Goal: Task Accomplishment & Management: Manage account settings

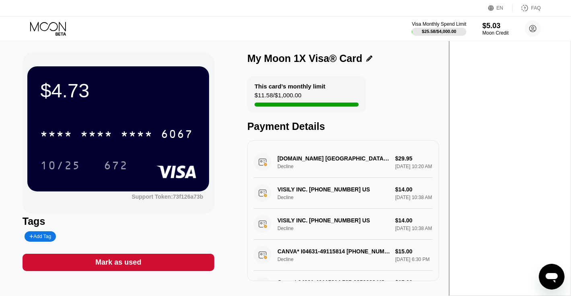
click at [50, 23] on icon at bounding box center [48, 29] width 37 height 14
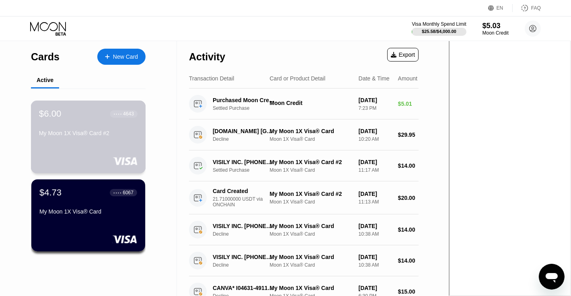
click at [96, 136] on div "My Moon 1X Visa® Card #2" at bounding box center [88, 133] width 99 height 6
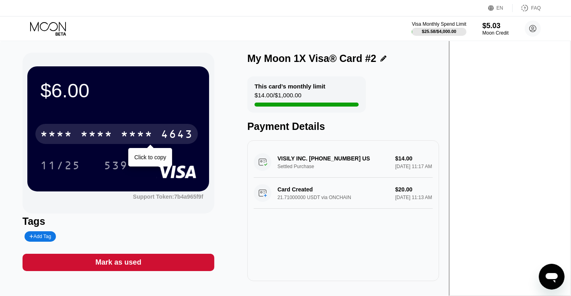
click at [113, 136] on div "* * * *" at bounding box center [96, 135] width 32 height 13
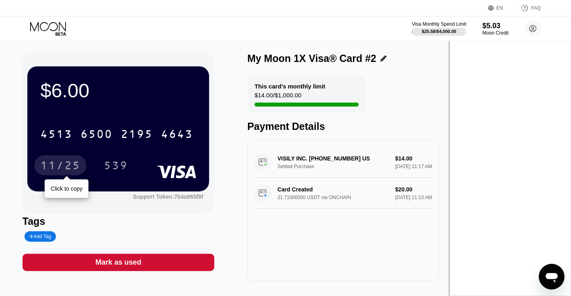
click at [80, 165] on div "11/25" at bounding box center [60, 166] width 40 height 13
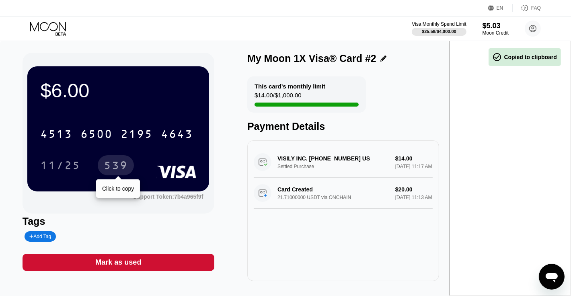
click at [128, 167] on div "539" at bounding box center [116, 166] width 24 height 13
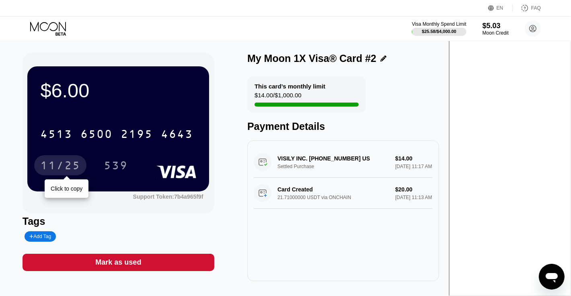
click at [80, 162] on div "11/25" at bounding box center [60, 166] width 40 height 13
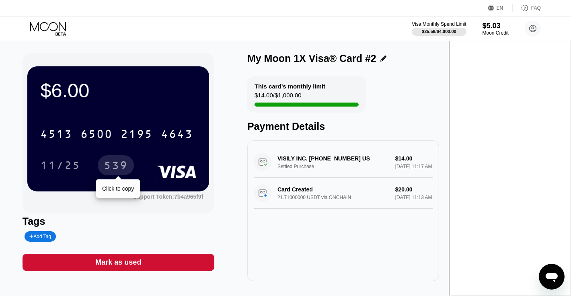
click at [128, 169] on div "539" at bounding box center [116, 166] width 24 height 13
